Goal: Task Accomplishment & Management: Use online tool/utility

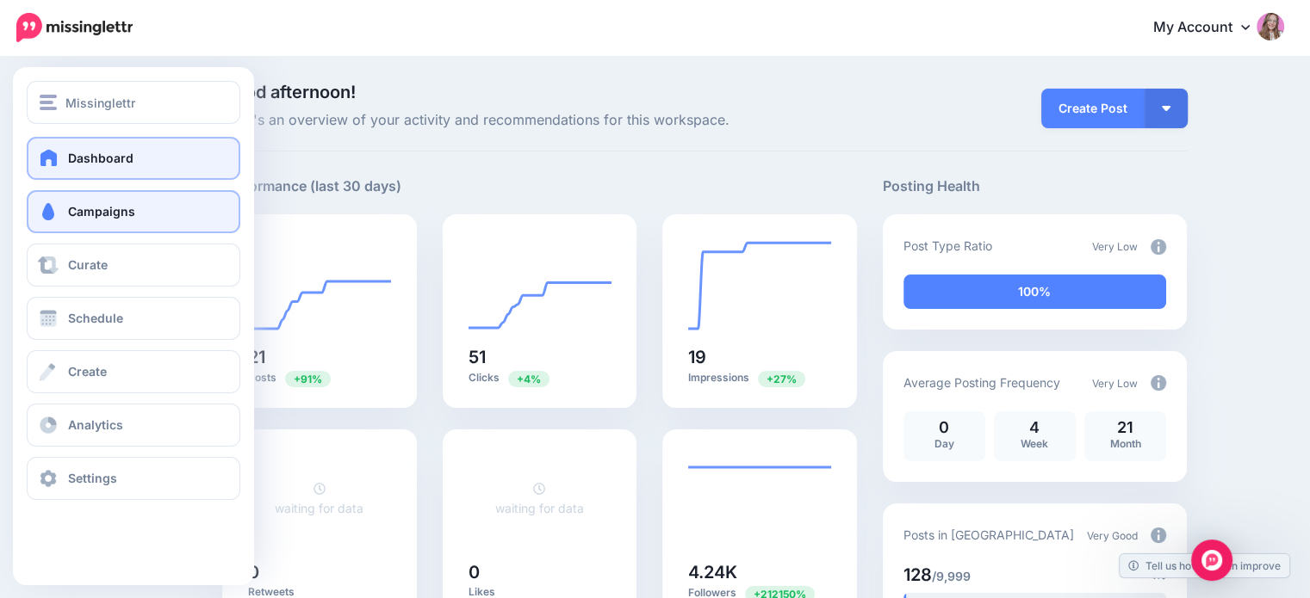
click at [55, 216] on span at bounding box center [48, 211] width 22 height 17
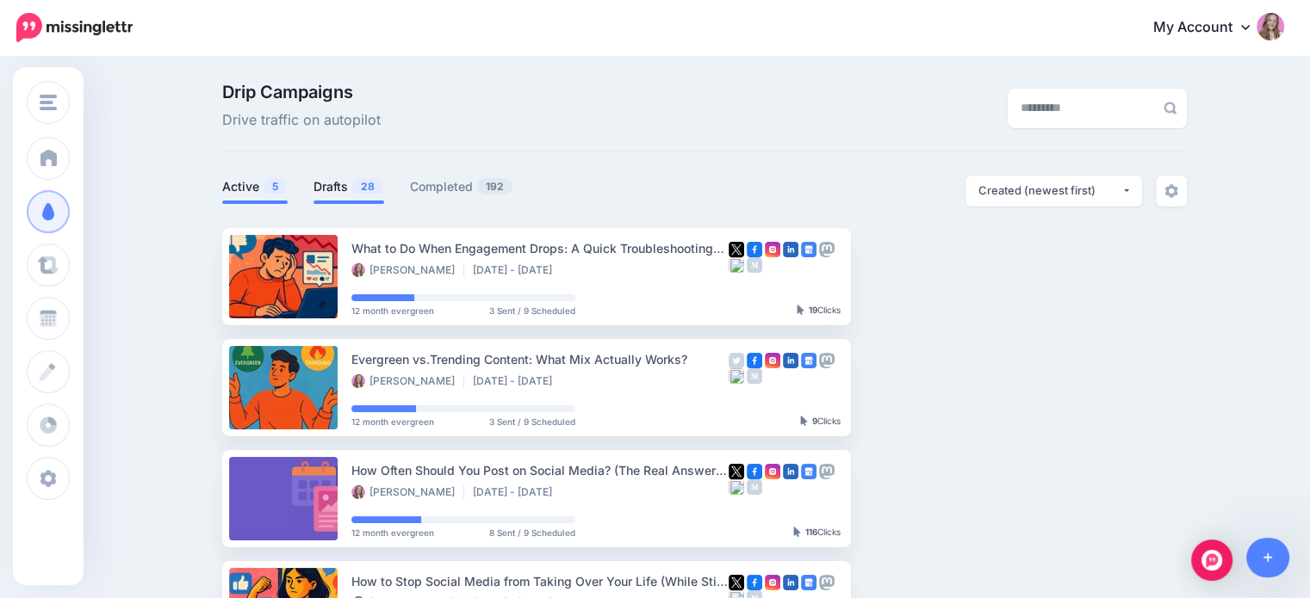
click at [341, 192] on link "Drafts 28" at bounding box center [348, 187] width 71 height 21
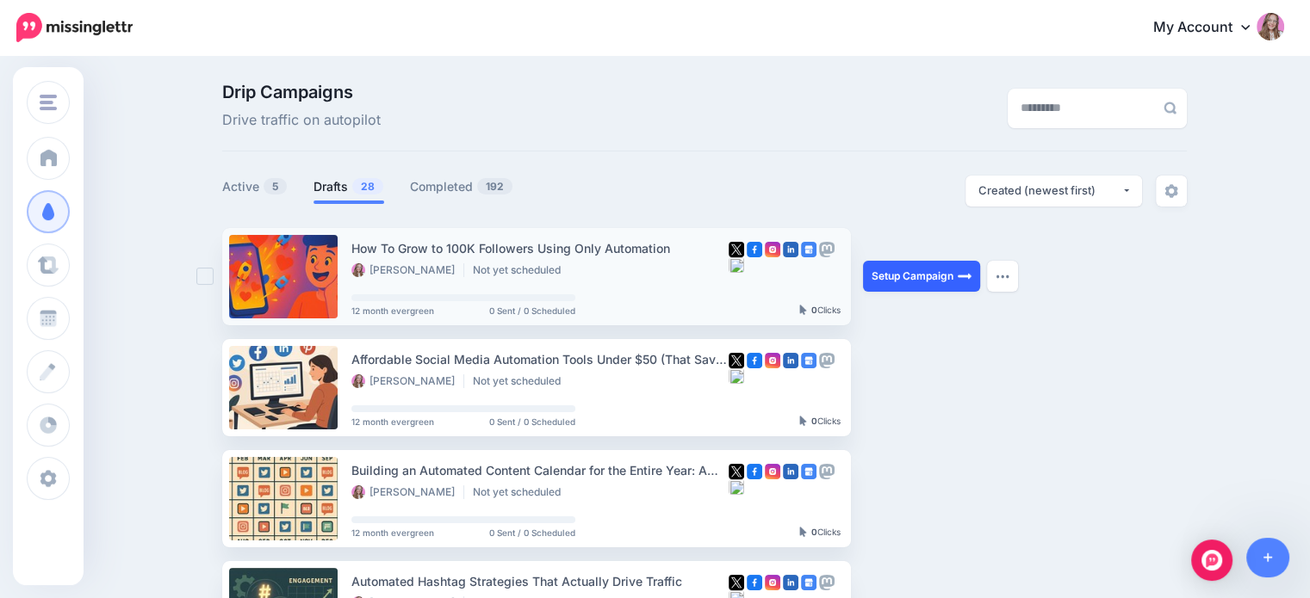
click at [901, 272] on link "Setup Campaign" at bounding box center [921, 276] width 117 height 31
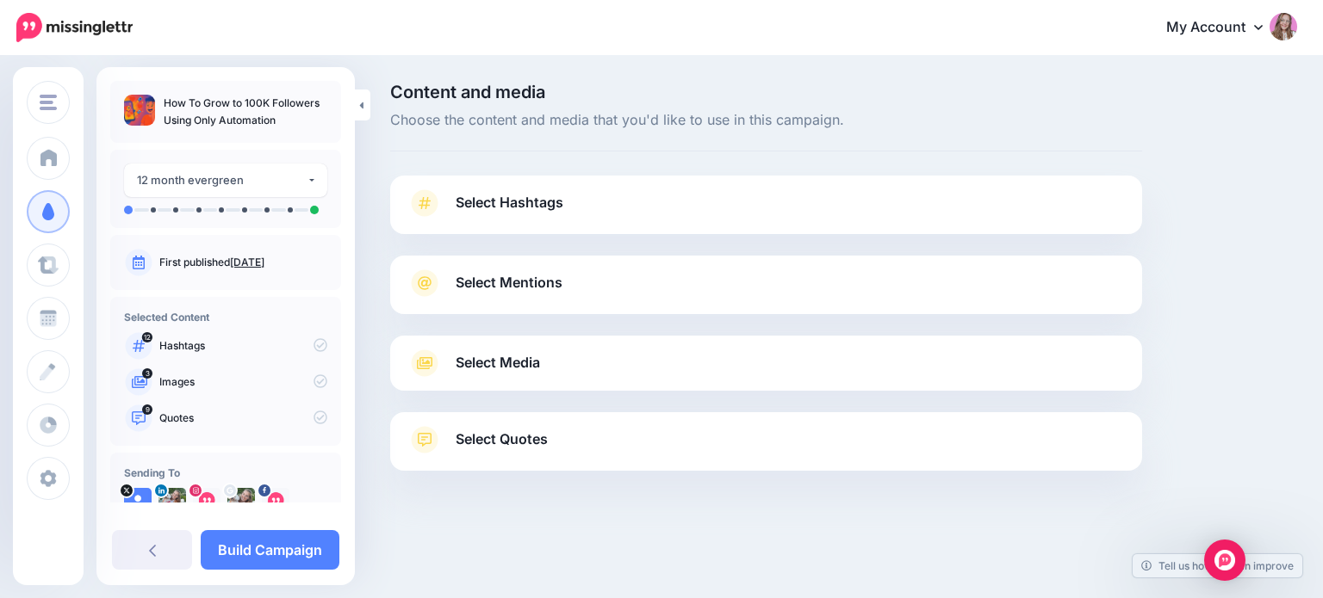
click at [535, 369] on span "Select Media" at bounding box center [497, 362] width 84 height 23
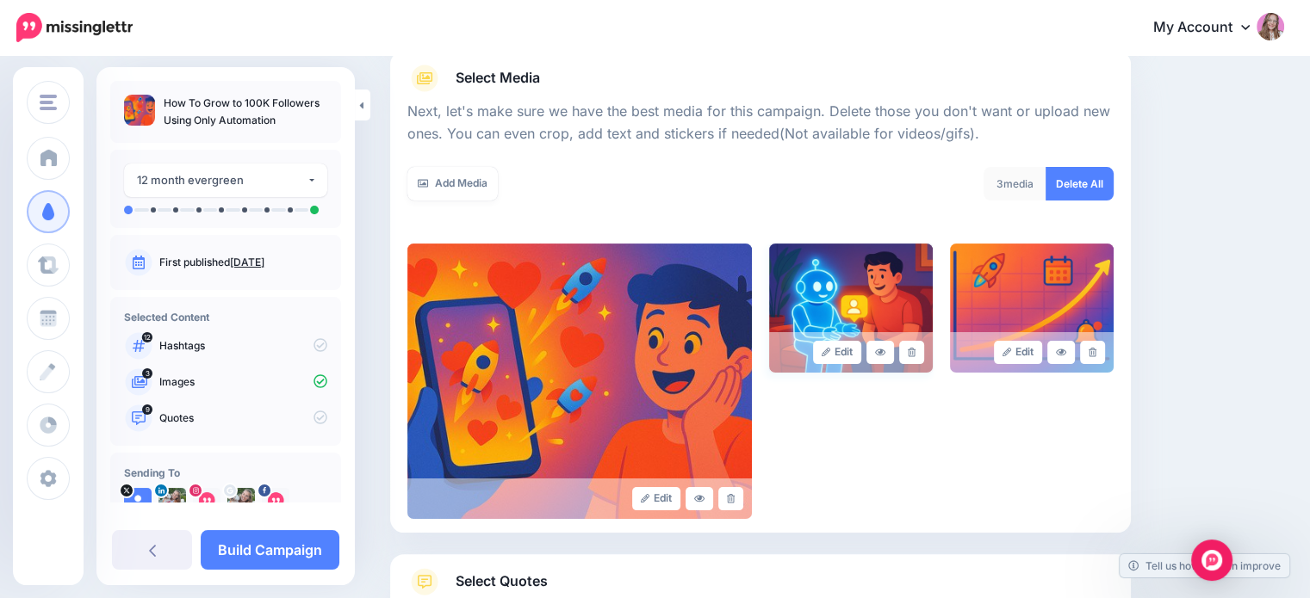
scroll to position [258, 0]
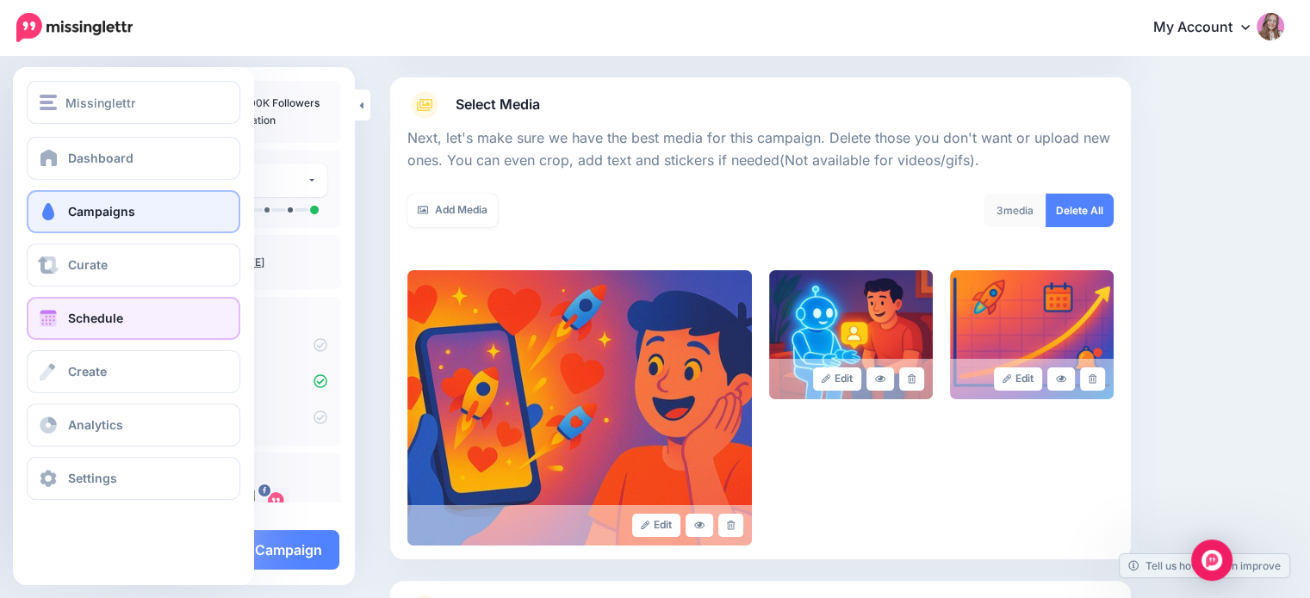
click at [62, 319] on link "Schedule" at bounding box center [134, 318] width 214 height 43
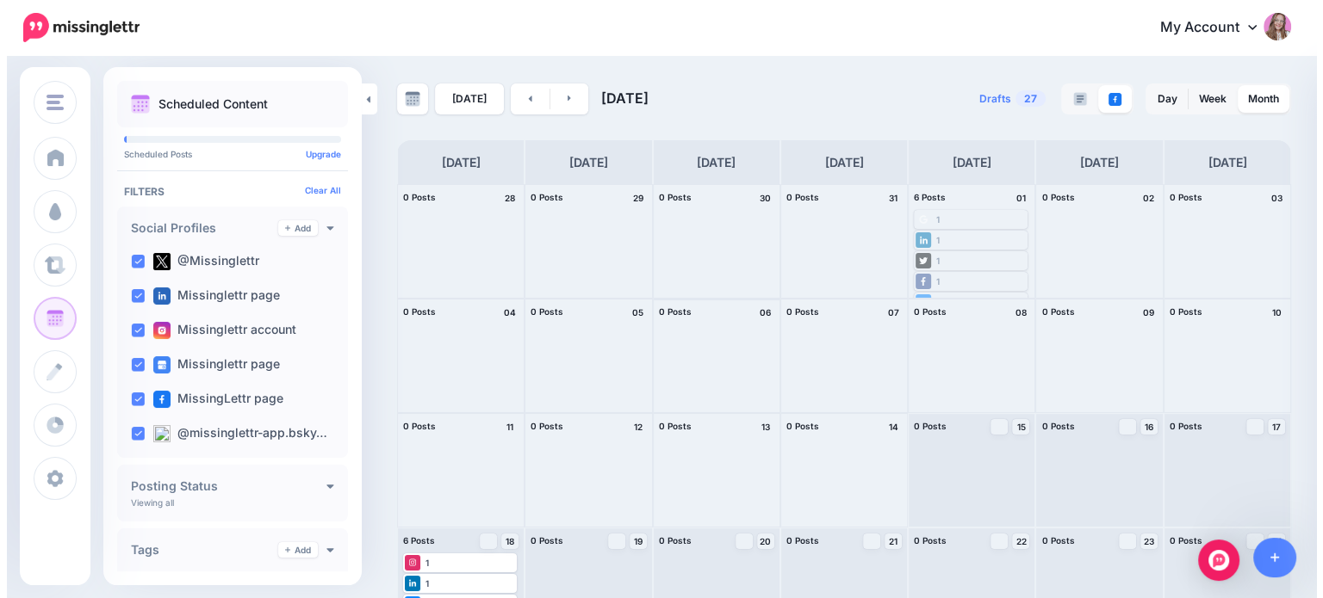
scroll to position [158, 0]
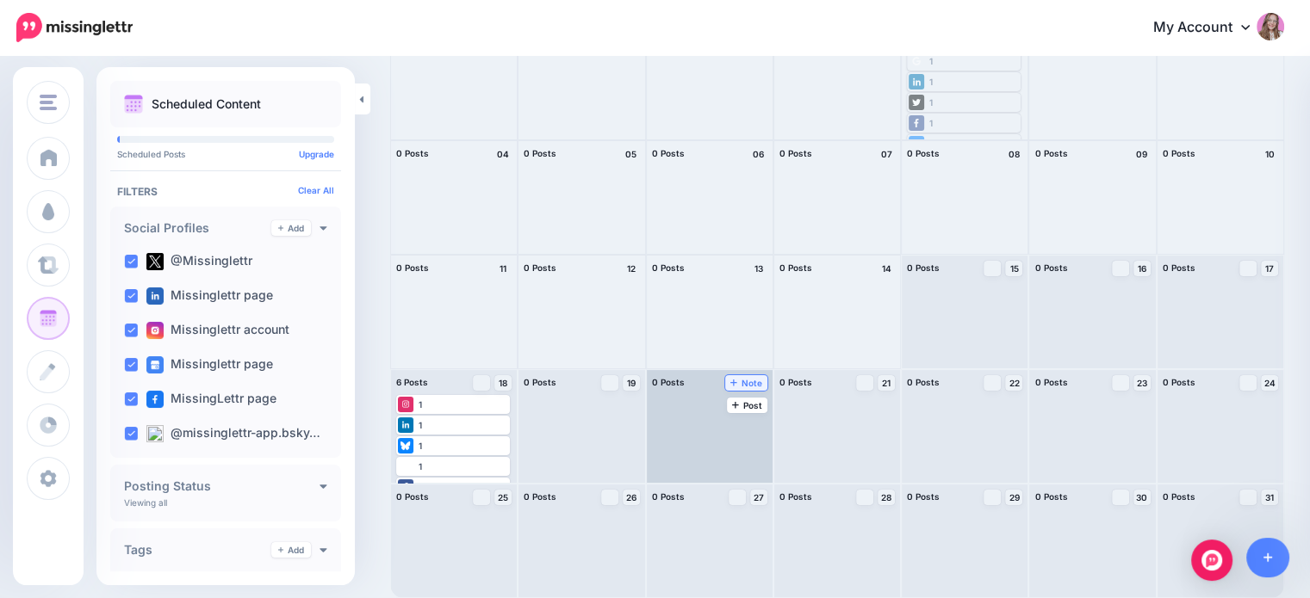
click at [755, 381] on span "Note" at bounding box center [746, 383] width 32 height 9
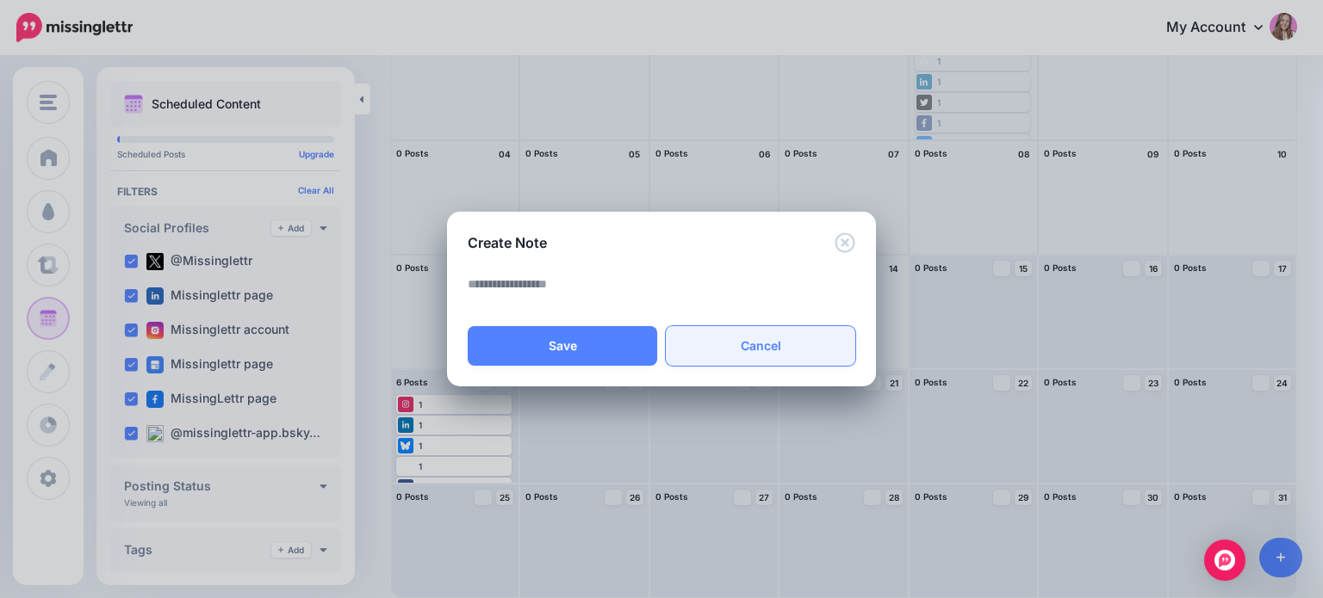
click at [764, 340] on link "Cancel" at bounding box center [760, 346] width 189 height 40
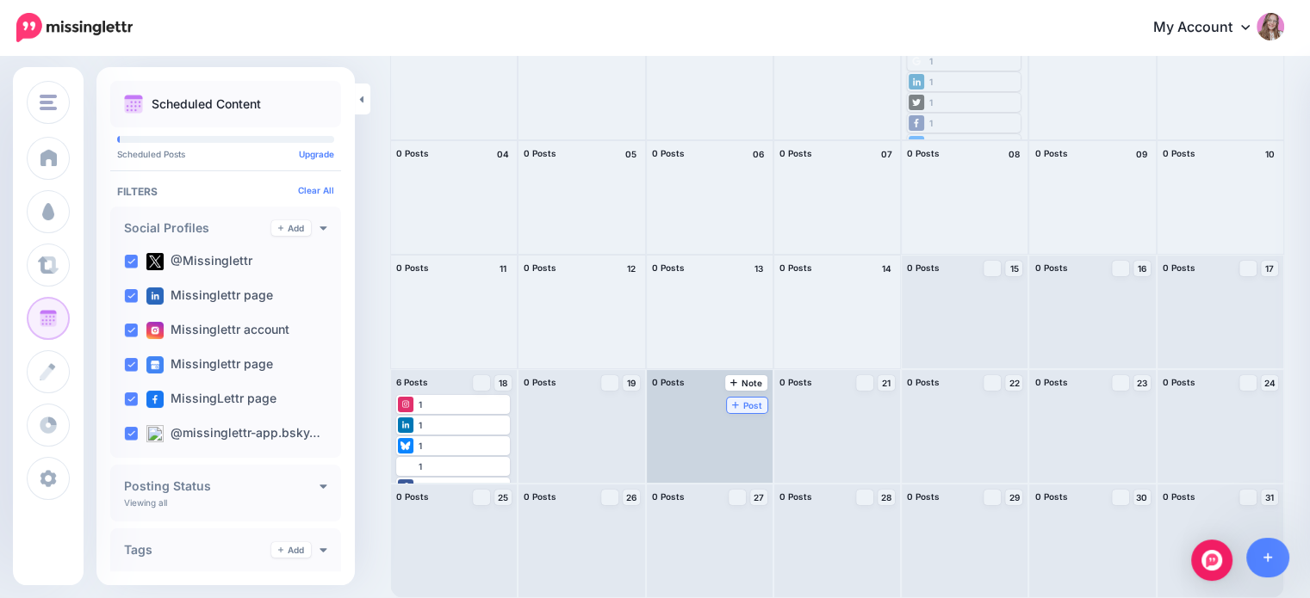
click at [732, 401] on span "Post" at bounding box center [747, 405] width 30 height 9
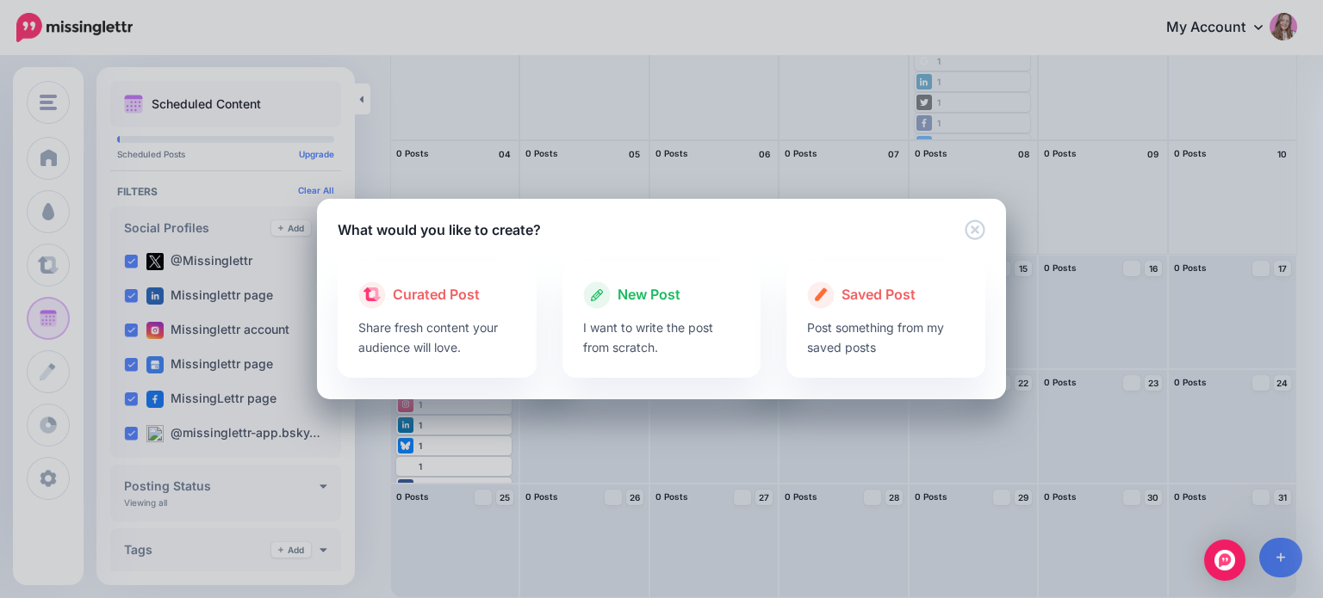
click at [593, 318] on p "I want to write the post from scratch." at bounding box center [662, 338] width 158 height 40
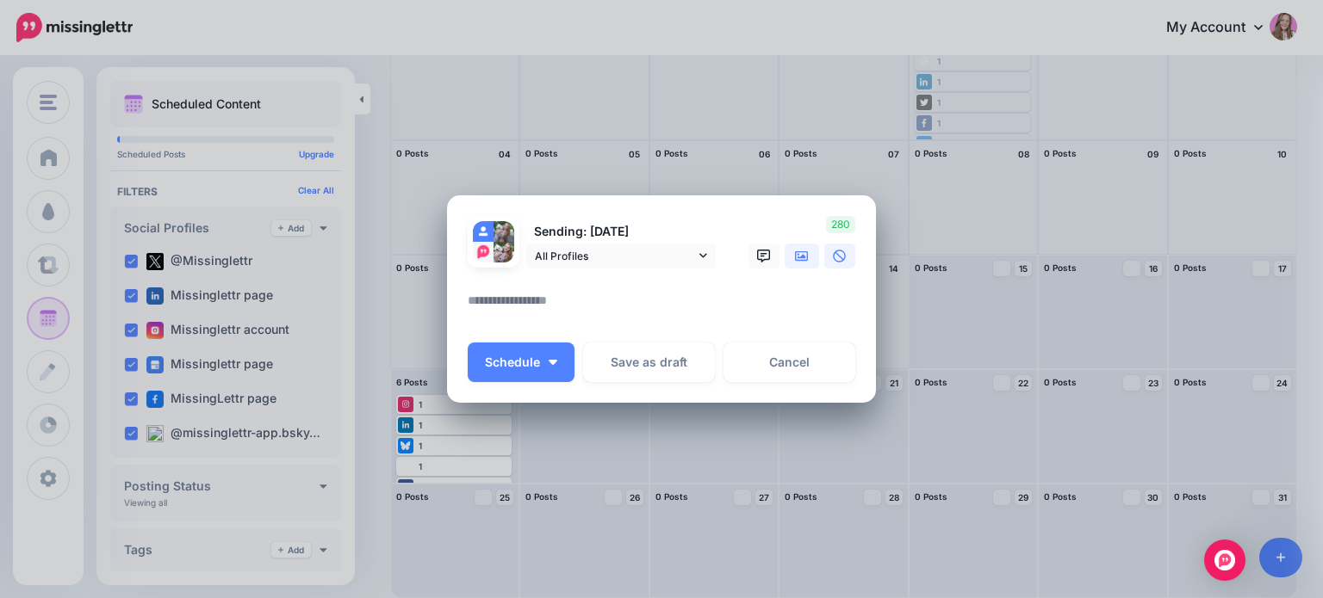
click at [808, 264] on link at bounding box center [801, 256] width 34 height 25
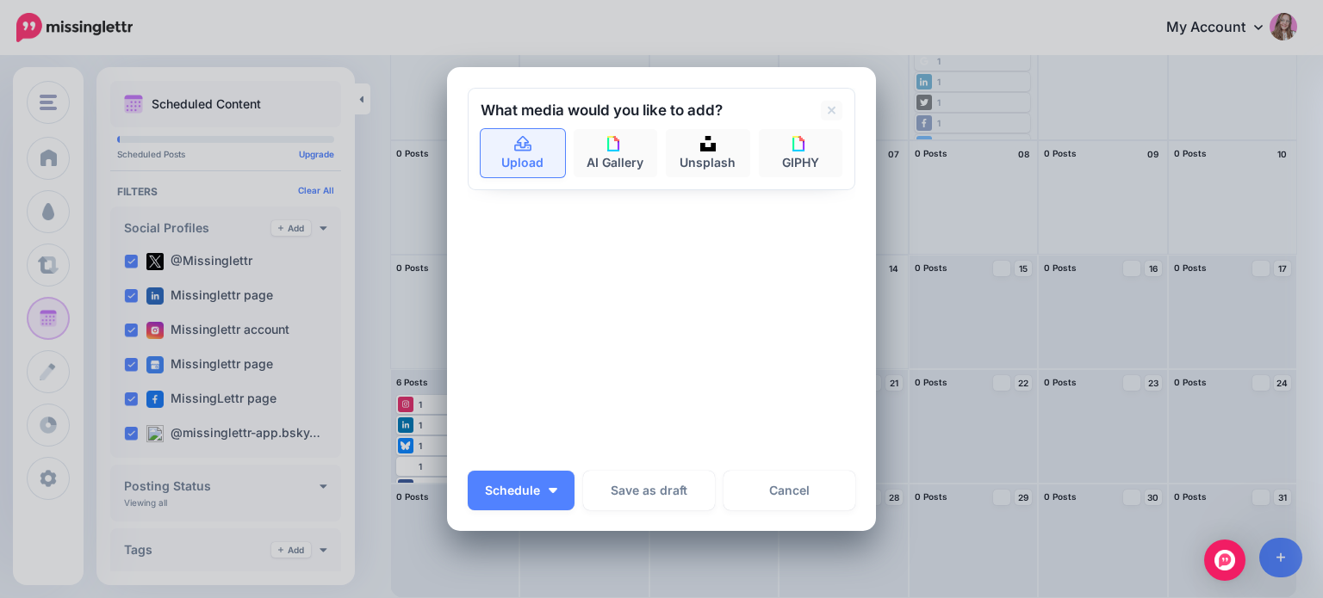
click at [515, 164] on link "Upload" at bounding box center [522, 153] width 84 height 48
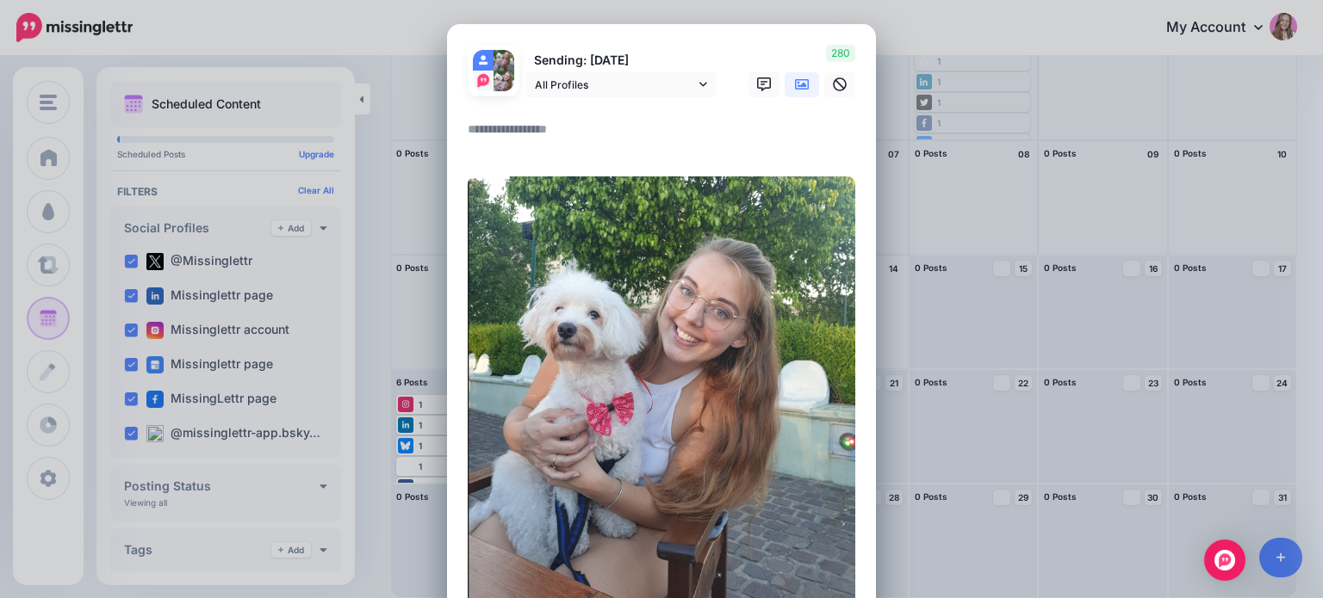
click at [804, 88] on link at bounding box center [801, 84] width 34 height 25
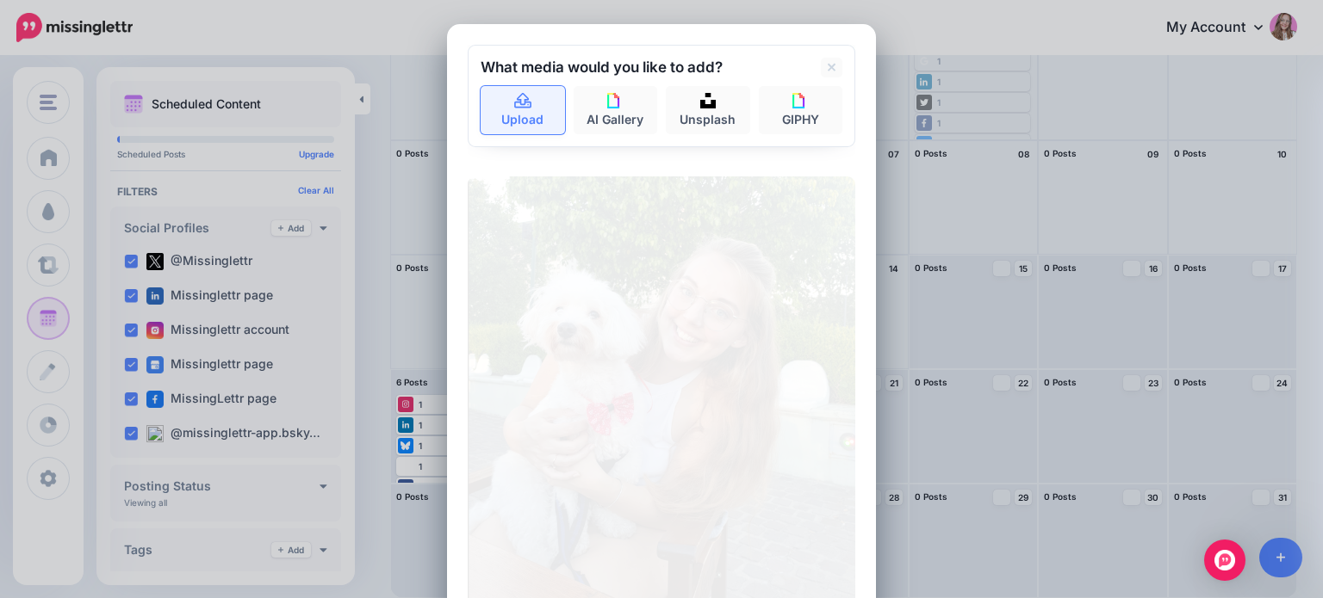
click at [511, 128] on link "Upload" at bounding box center [522, 110] width 84 height 48
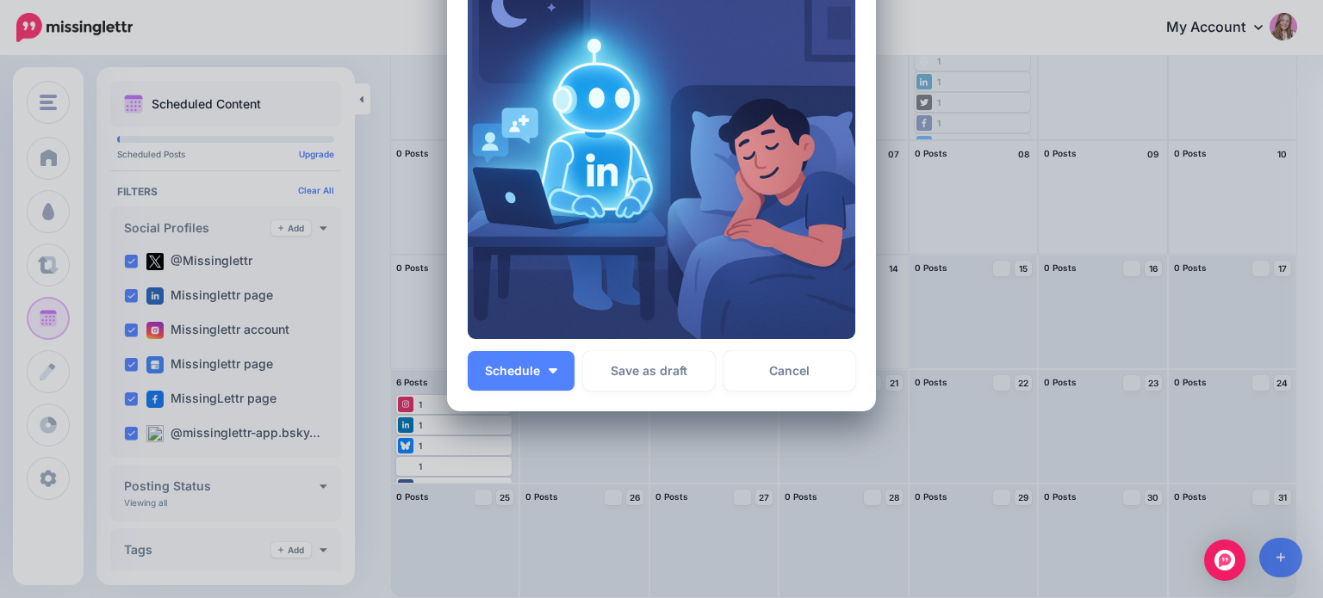
scroll to position [0, 0]
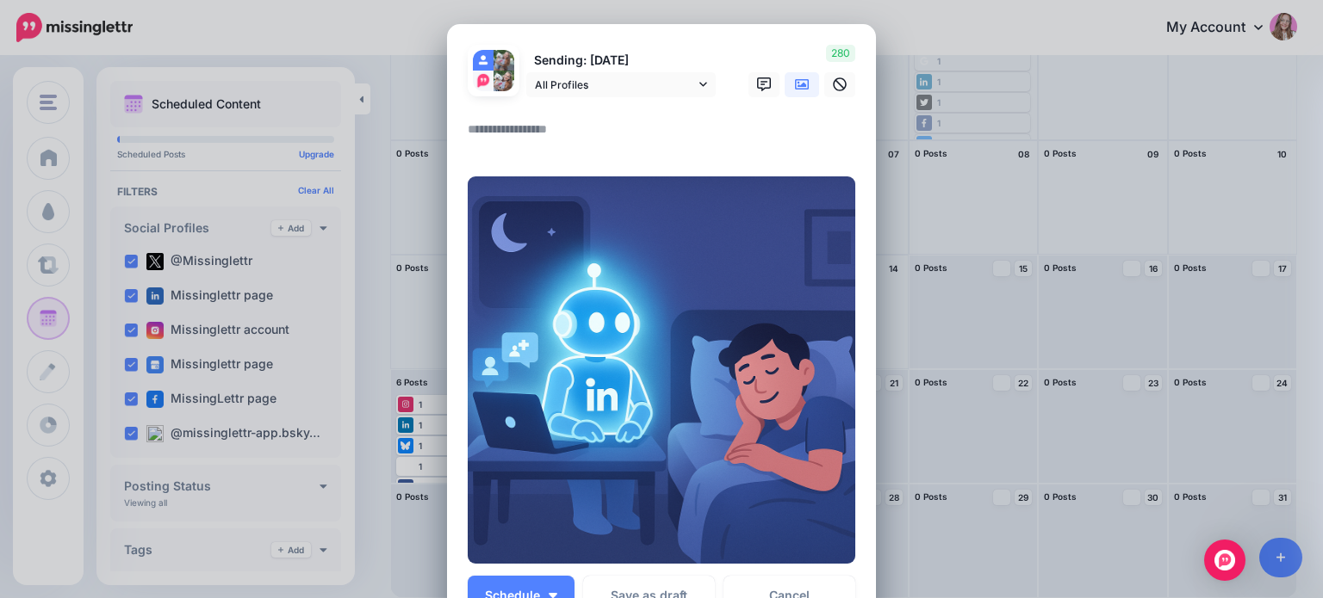
click at [744, 288] on img at bounding box center [661, 370] width 387 height 387
click at [494, 129] on textarea at bounding box center [666, 136] width 396 height 34
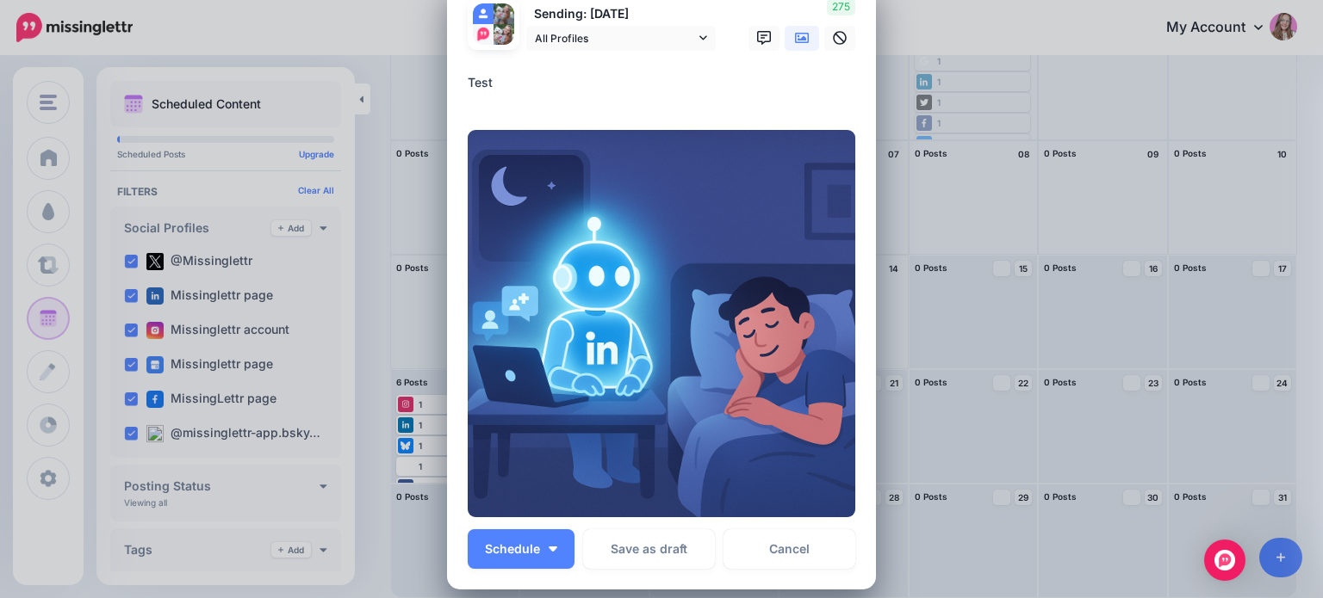
scroll to position [86, 0]
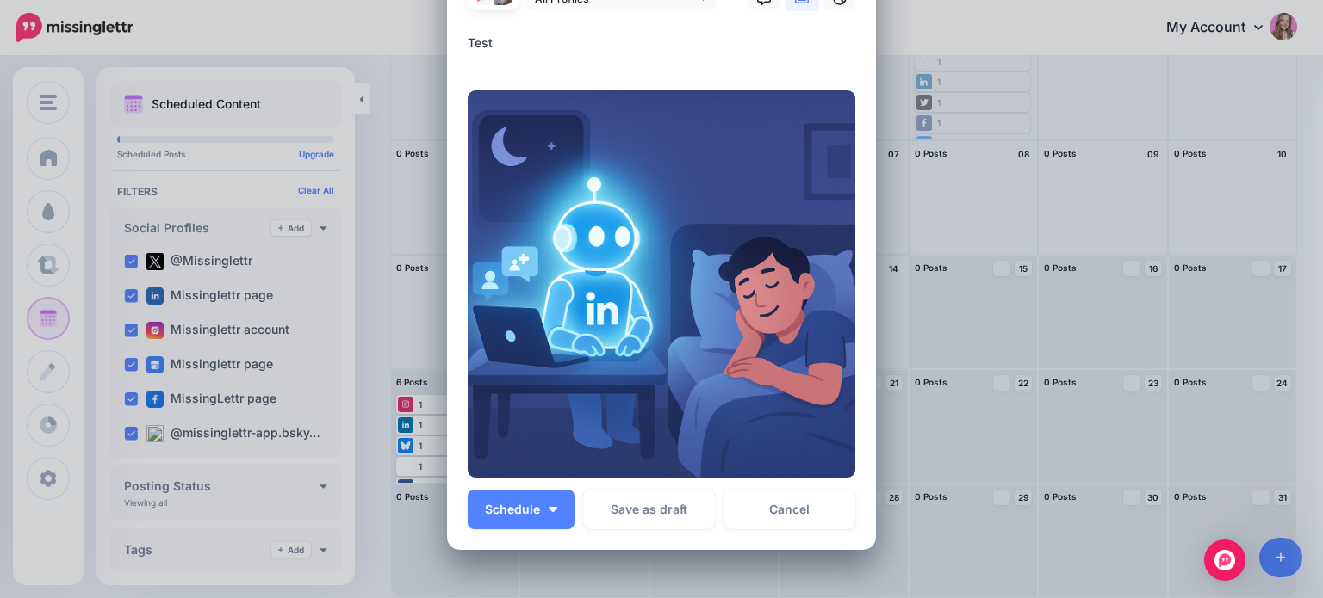
drag, startPoint x: 1085, startPoint y: 319, endPoint x: 1076, endPoint y: 323, distance: 9.3
click at [1085, 319] on div "Create Post Loading Sending: 20th Aug" at bounding box center [661, 299] width 1323 height 598
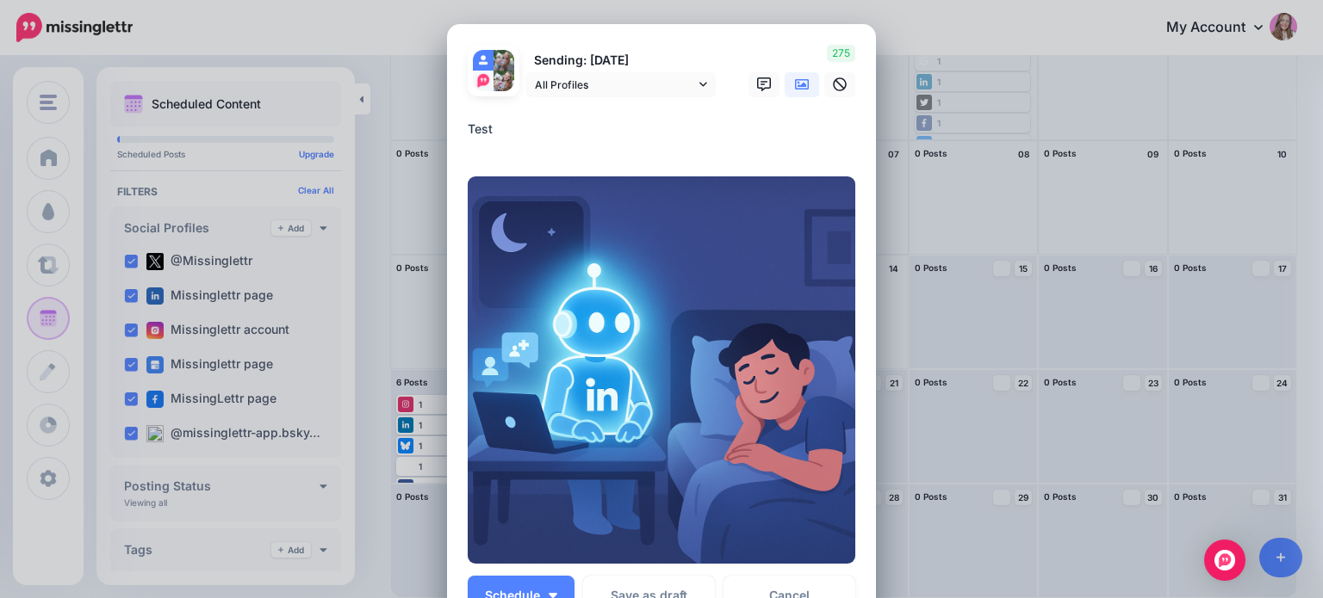
click at [527, 134] on textarea "****" at bounding box center [666, 136] width 396 height 34
type textarea "****"
click at [496, 155] on div "Test ****" at bounding box center [661, 139] width 387 height 40
click at [468, 150] on textarea "****" at bounding box center [666, 136] width 396 height 34
click at [69, 478] on div "Create Post Loading Sending: 20th Aug" at bounding box center [661, 299] width 1323 height 598
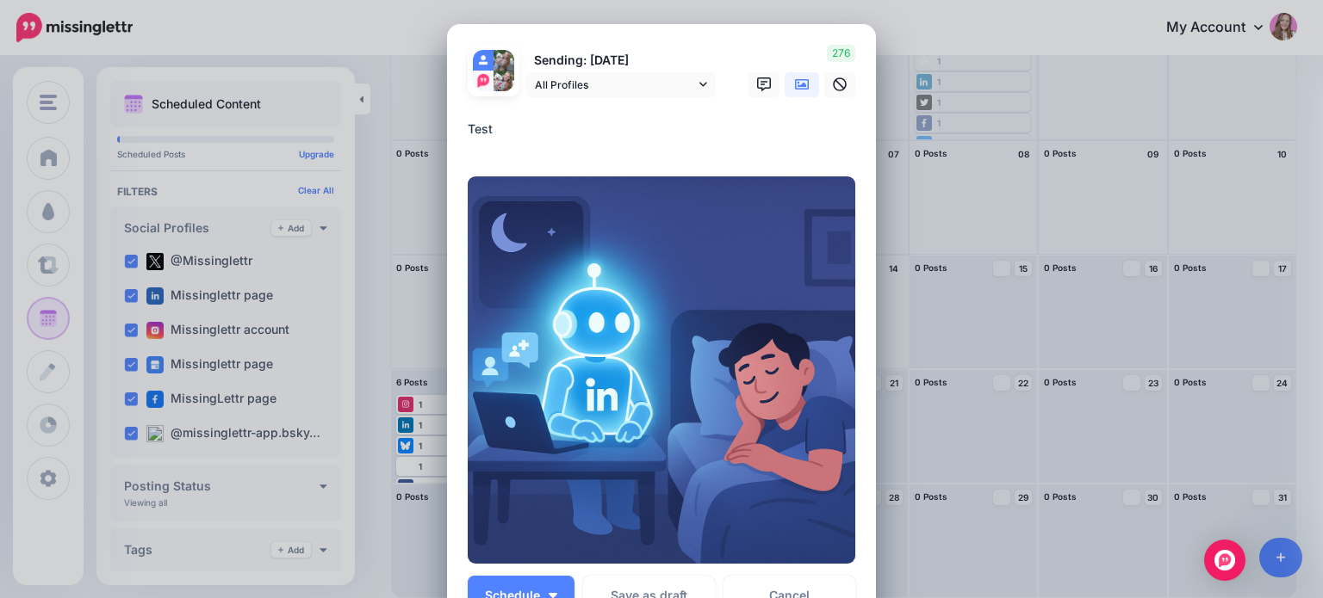
click at [58, 478] on div "Create Post Loading Sending: 20th Aug" at bounding box center [661, 299] width 1323 height 598
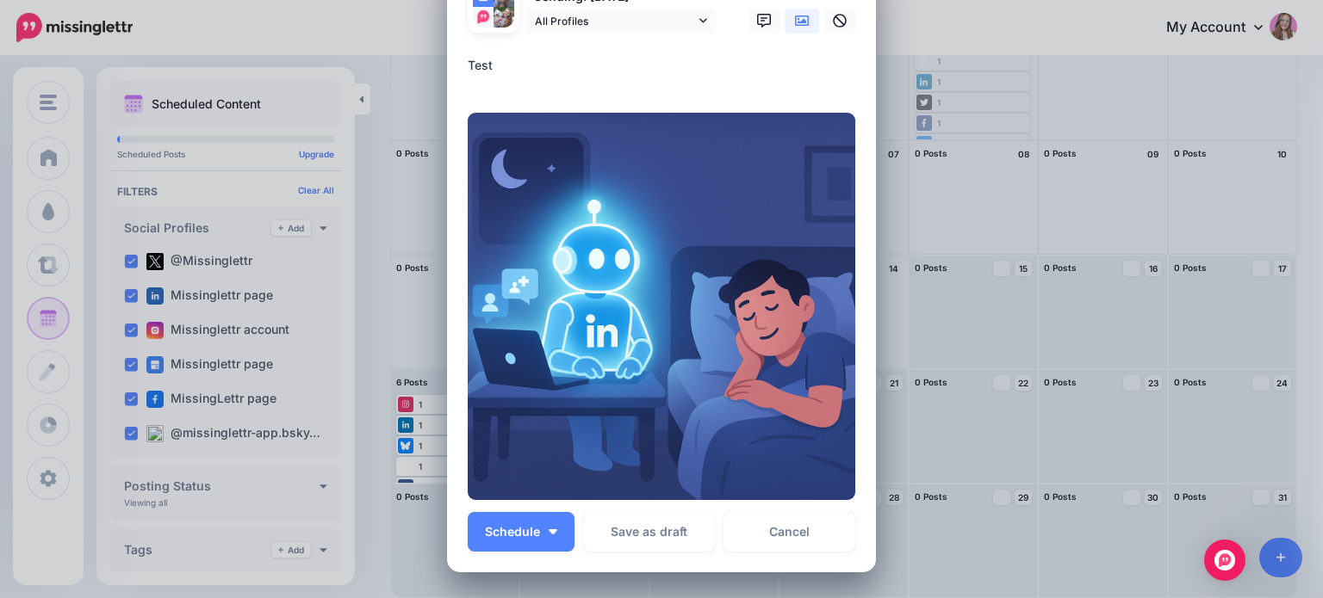
scroll to position [172, 0]
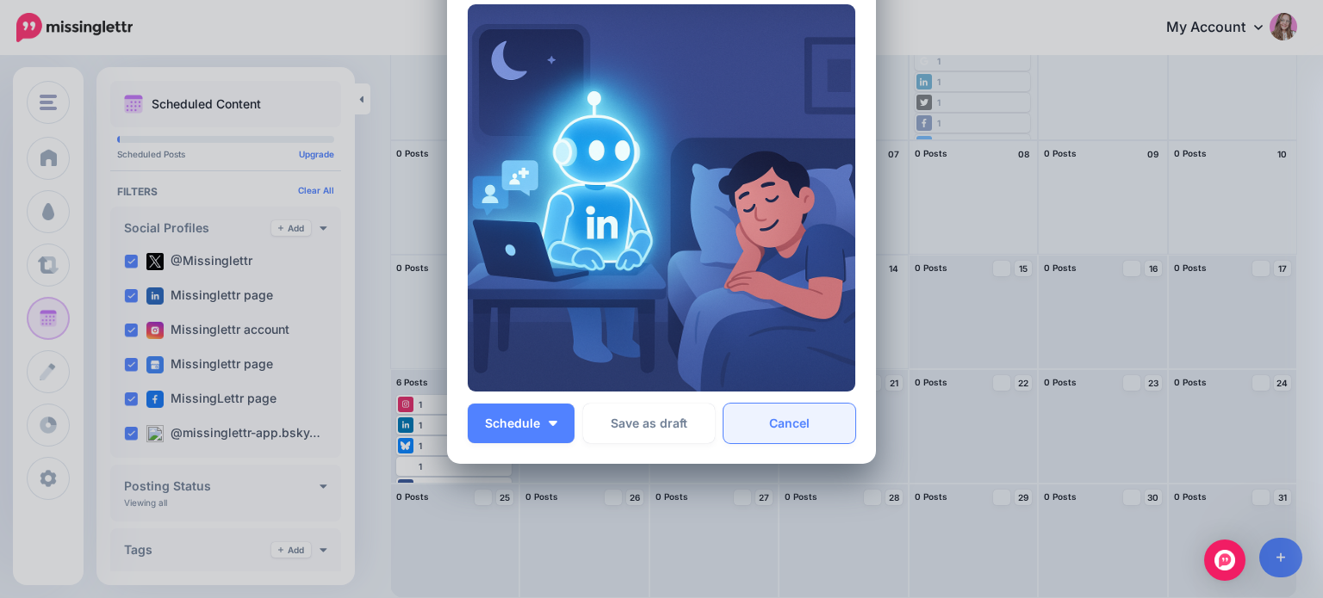
click at [806, 408] on link "Cancel" at bounding box center [789, 424] width 132 height 40
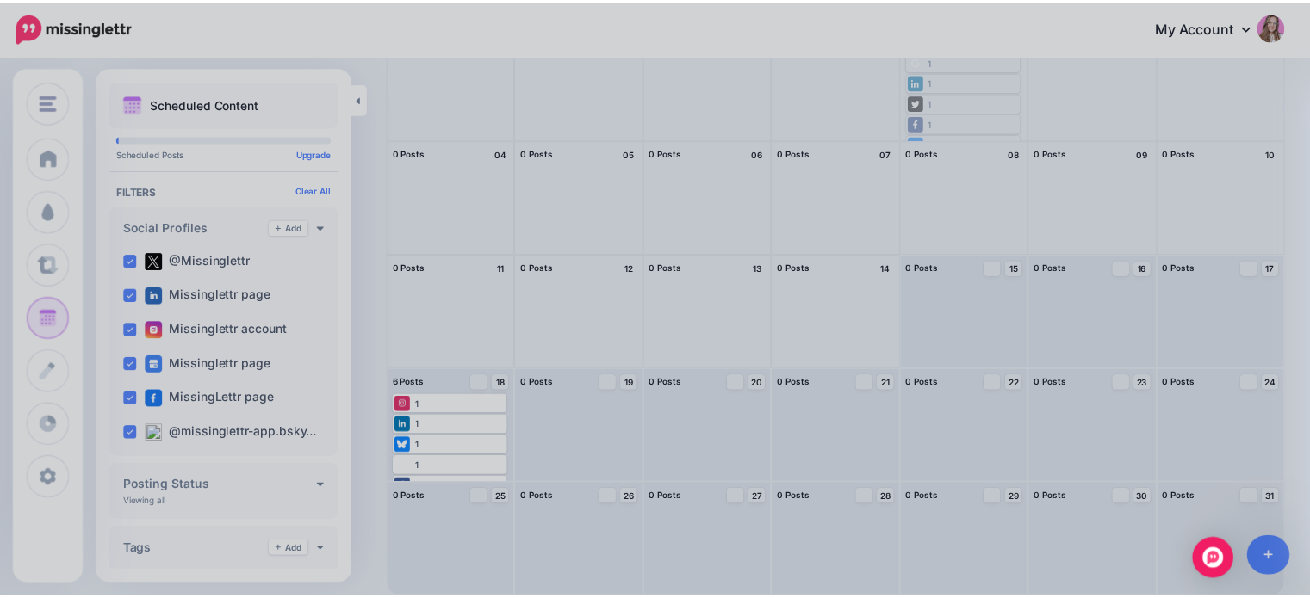
scroll to position [0, 0]
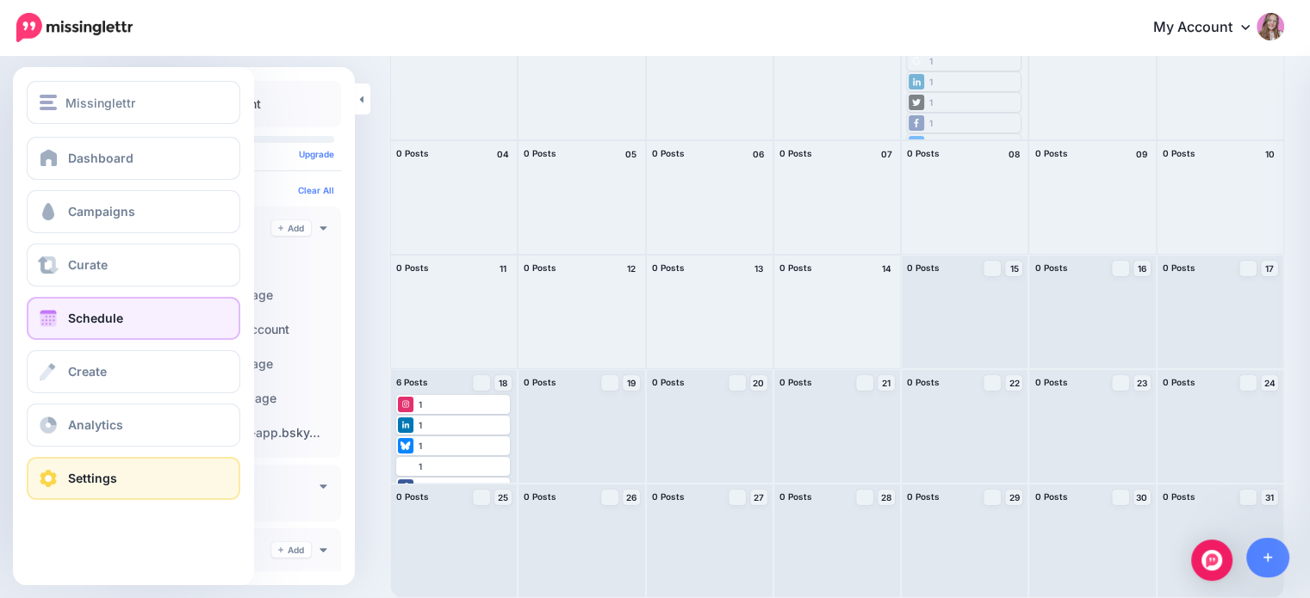
click at [39, 474] on span at bounding box center [48, 478] width 22 height 17
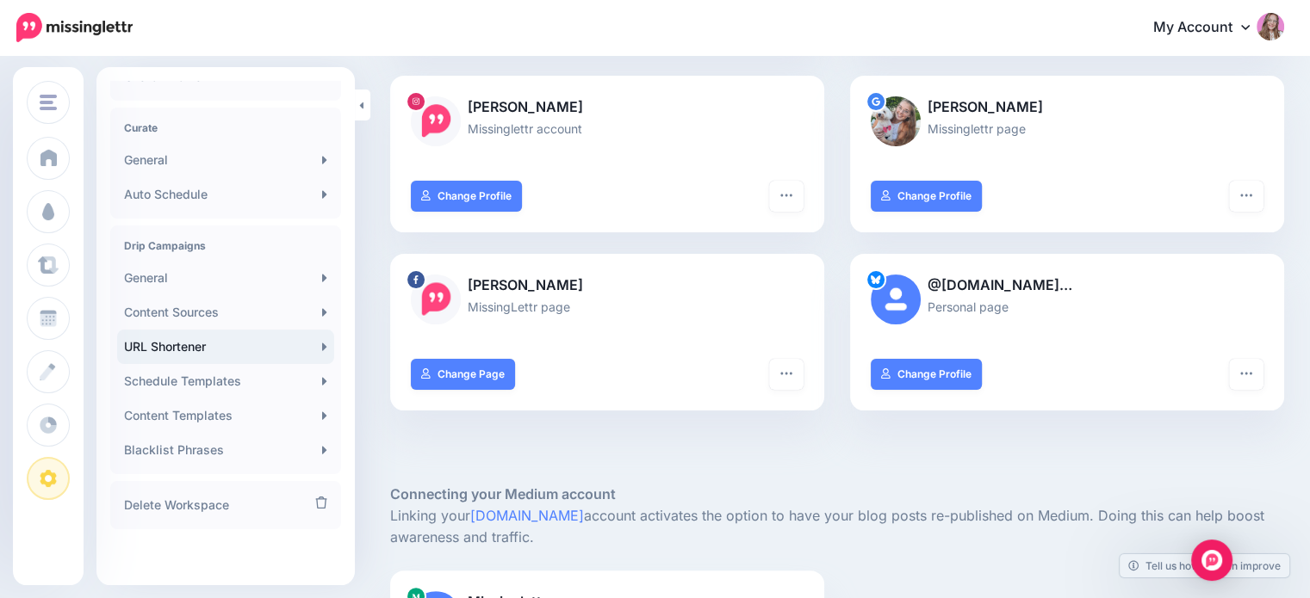
scroll to position [431, 0]
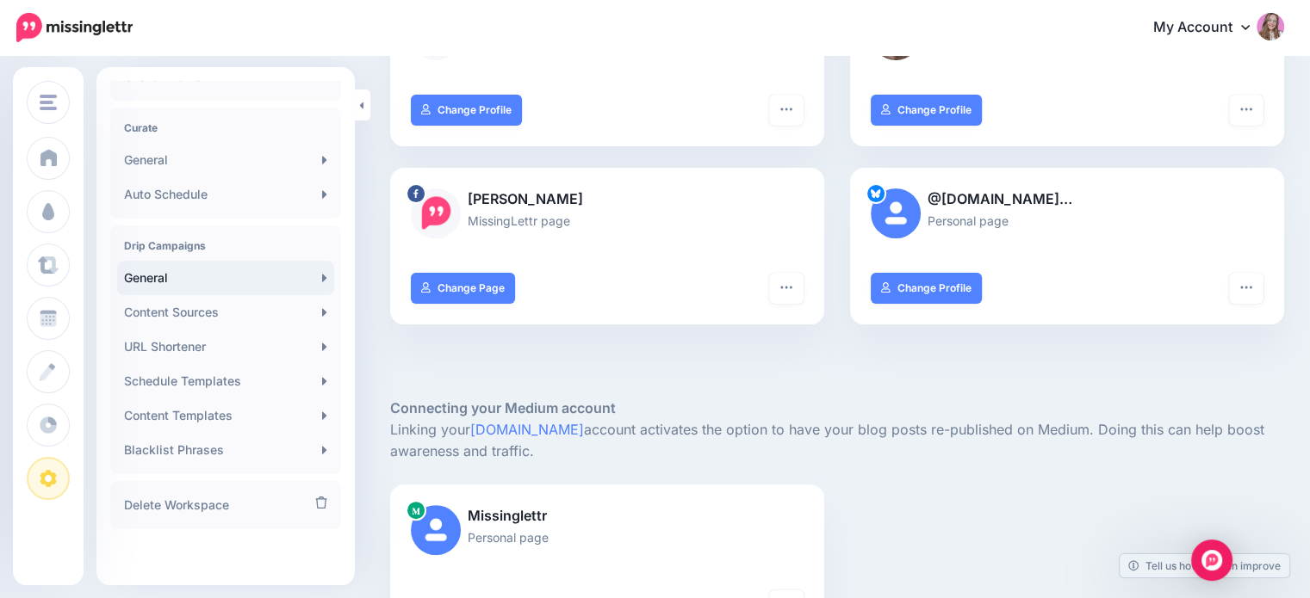
click at [183, 288] on link "General" at bounding box center [225, 278] width 217 height 34
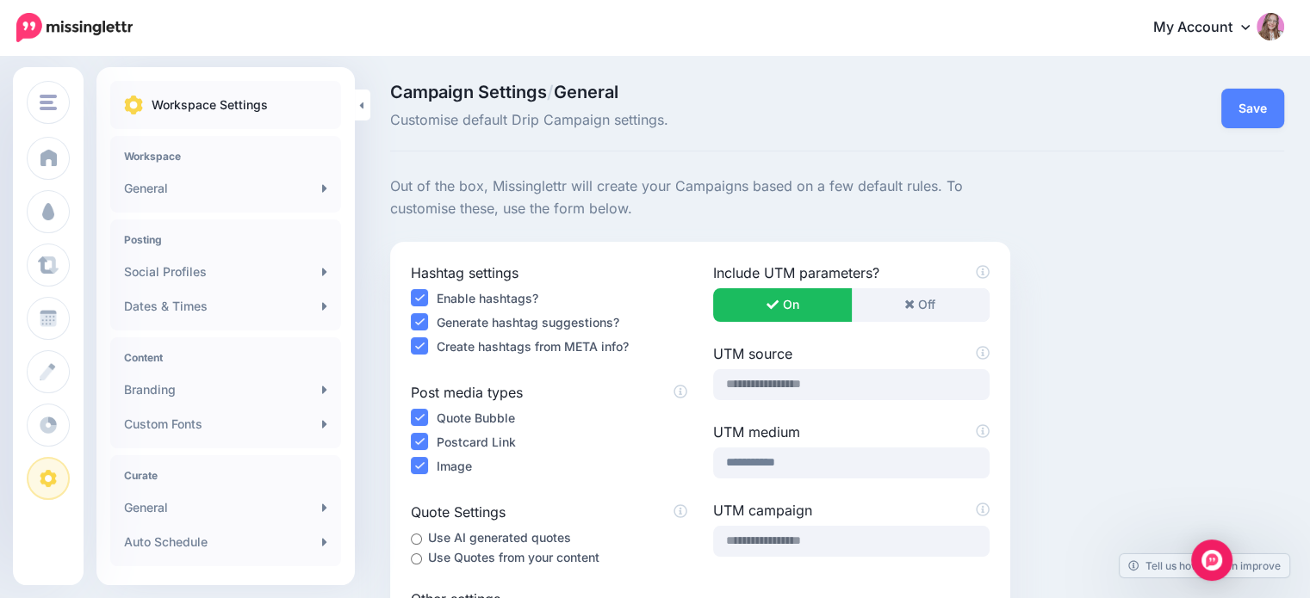
scroll to position [86, 0]
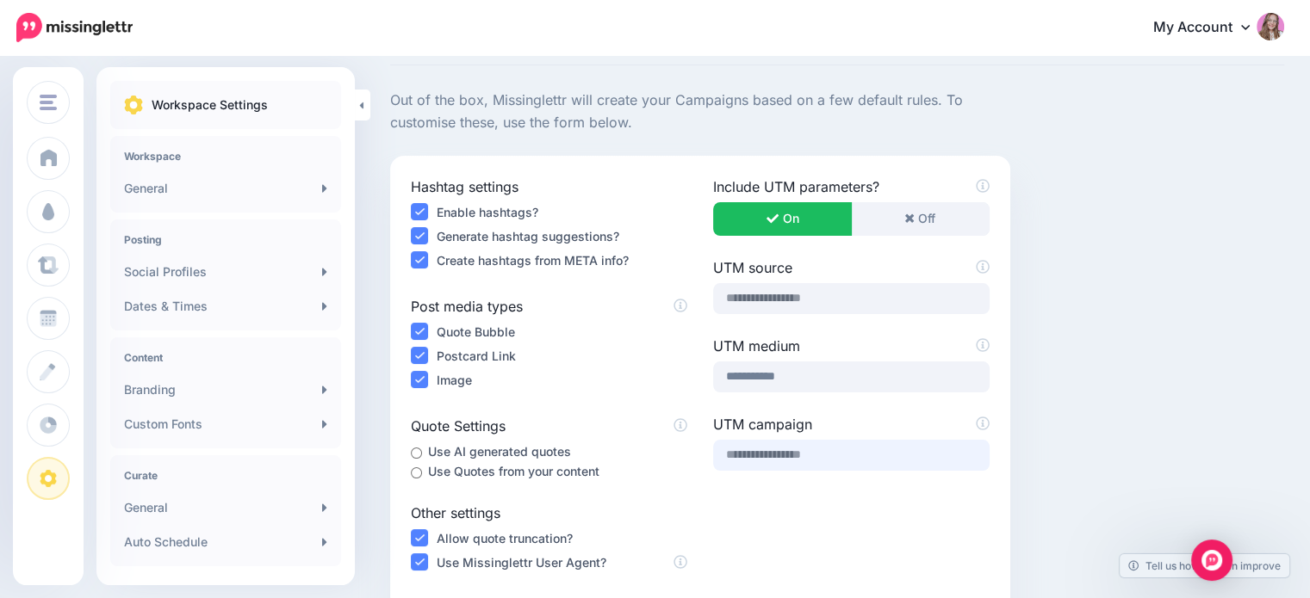
click at [815, 462] on input "text" at bounding box center [851, 455] width 276 height 31
